Goal: Task Accomplishment & Management: Use online tool/utility

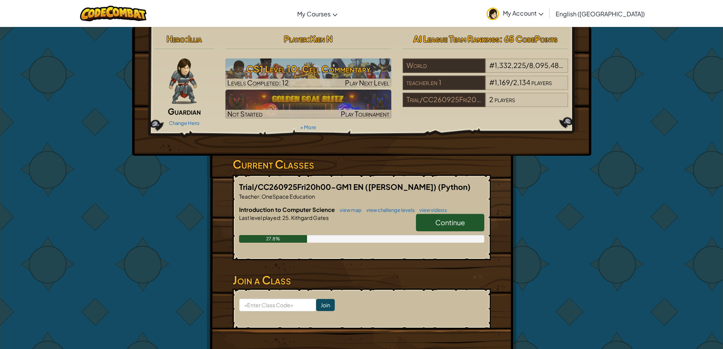
click at [190, 114] on span "Guardian" at bounding box center [184, 111] width 33 height 11
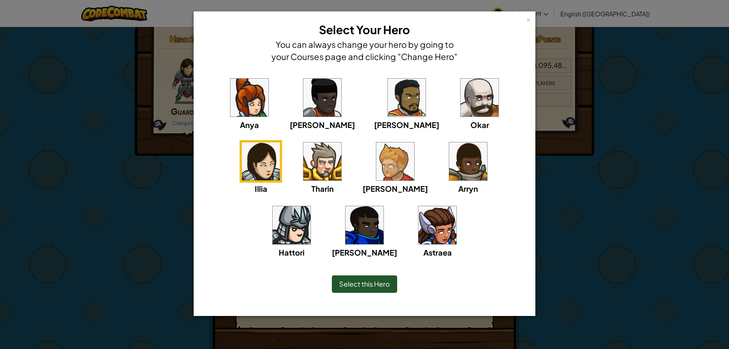
click at [311, 206] on img at bounding box center [292, 225] width 38 height 38
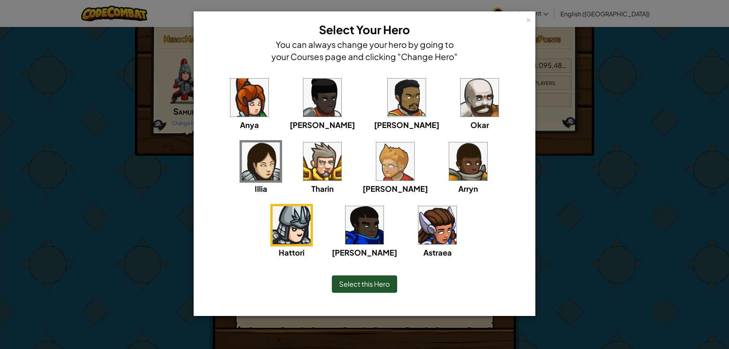
click at [377, 287] on span "Select this Hero" at bounding box center [364, 283] width 51 height 9
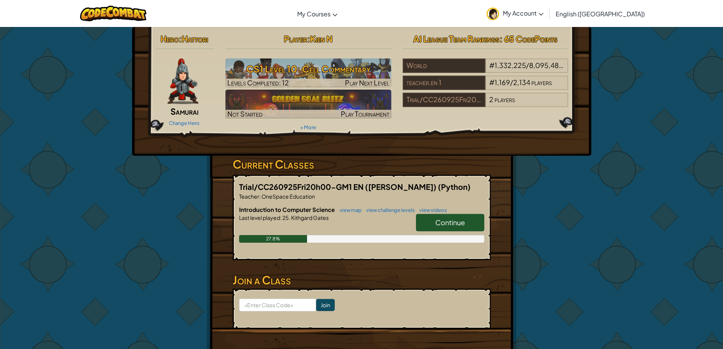
click at [453, 222] on span "Continue" at bounding box center [451, 222] width 30 height 9
